Goal: Transaction & Acquisition: Download file/media

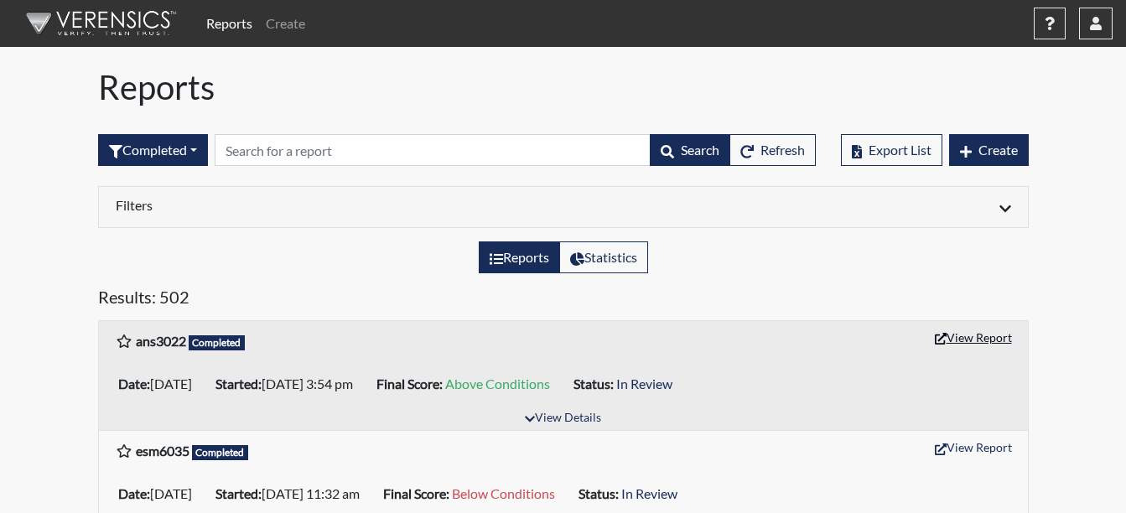
click at [960, 335] on button "View Report" at bounding box center [973, 337] width 92 height 26
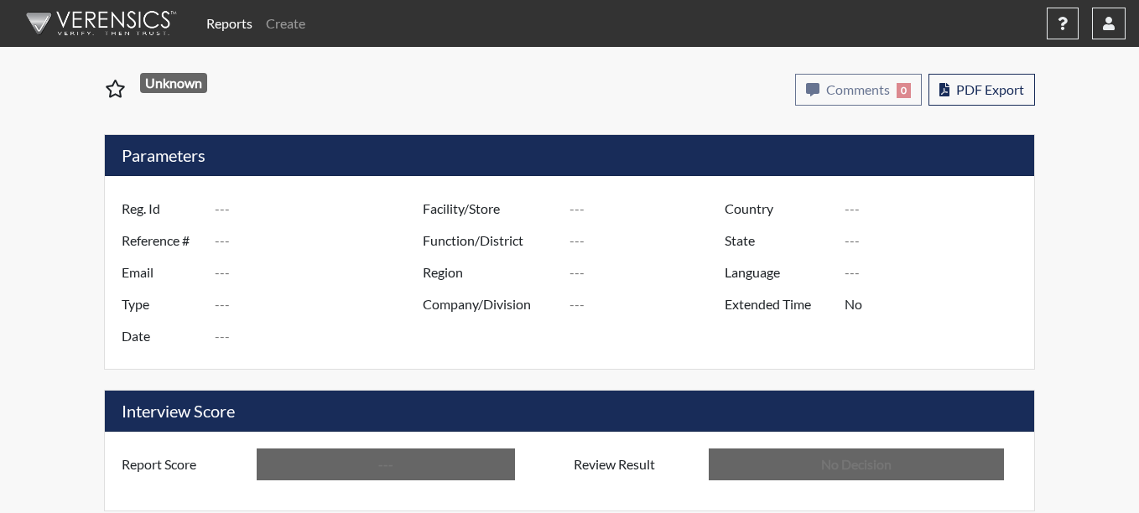
type input "ans3022"
type input "51575"
type input "---"
type input "Corrections Pre-Employment"
type input "[DATE]"
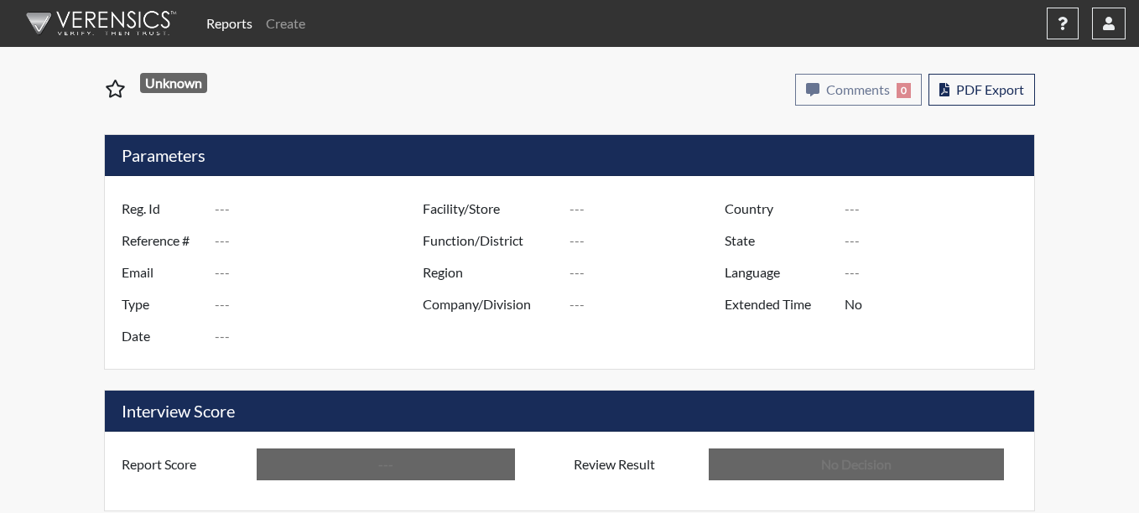
type input "Coastal SP"
type input "[GEOGRAPHIC_DATA]"
type input "[US_STATE]"
type input "English"
type input "Above Conditions"
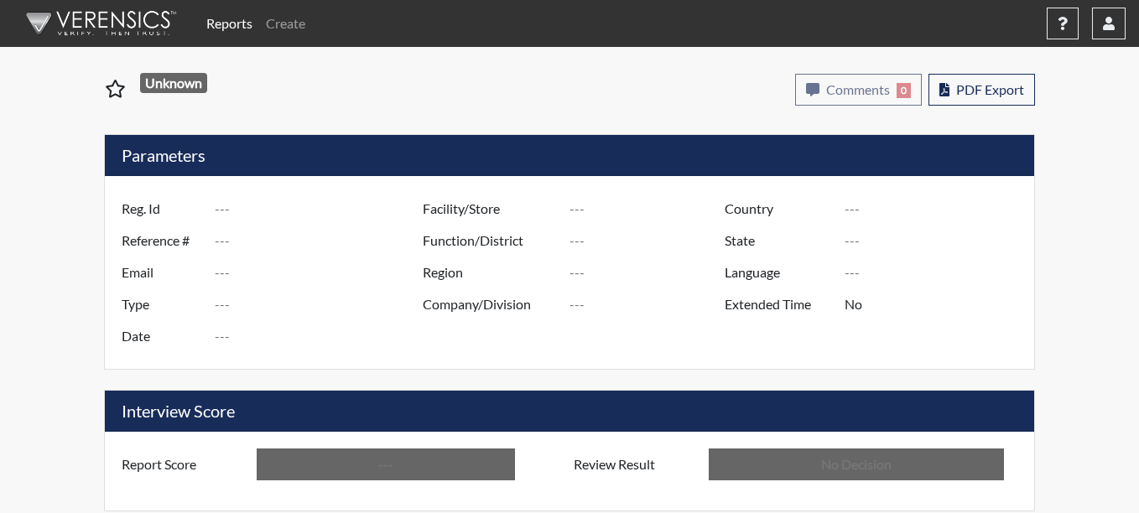
type input "In Review"
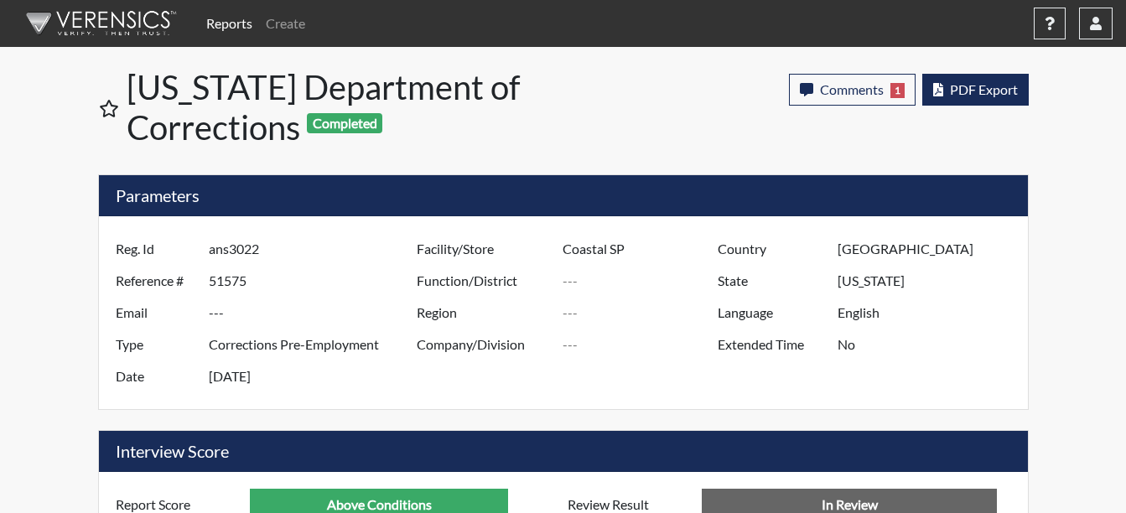
scroll to position [278, 697]
click at [999, 94] on span "PDF Export" at bounding box center [984, 89] width 68 height 16
